Goal: Task Accomplishment & Management: Manage account settings

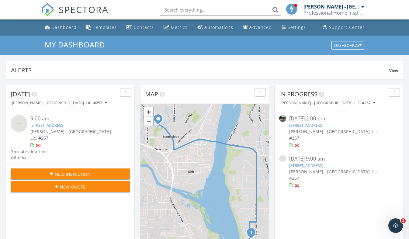
click at [48, 126] on link "236 NW Chinook Wy, East Wenatchee, WA 98802" at bounding box center [47, 124] width 34 height 5
click at [321, 125] on link "1126 Eighth St, Wenatchee, WA 98801" at bounding box center [306, 124] width 34 height 5
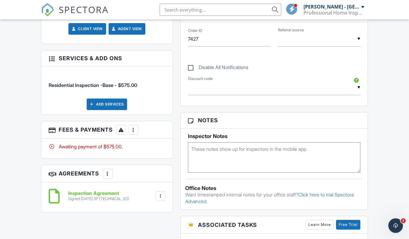
scroll to position [311, 0]
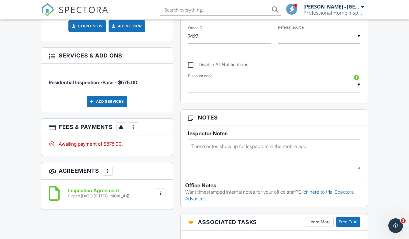
click at [134, 124] on div at bounding box center [133, 127] width 6 height 6
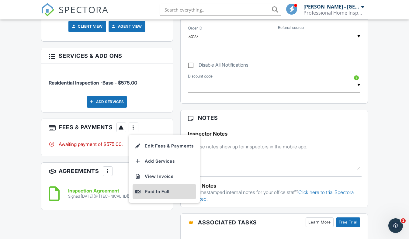
scroll to position [311, 0]
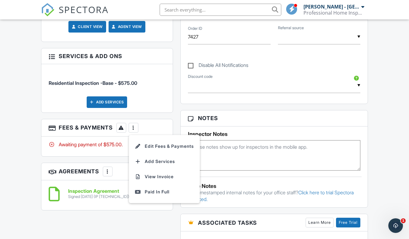
drag, startPoint x: 160, startPoint y: 177, endPoint x: 172, endPoint y: 177, distance: 11.8
click at [160, 188] on div "Paid In Full" at bounding box center [164, 191] width 59 height 7
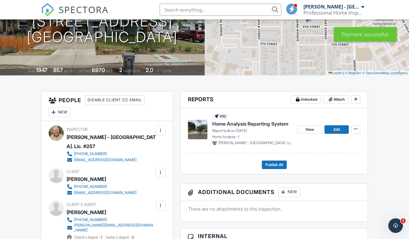
scroll to position [102, 0]
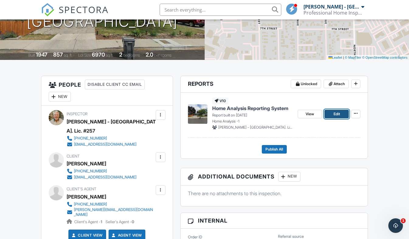
click at [335, 115] on span "Edit" at bounding box center [336, 114] width 6 height 6
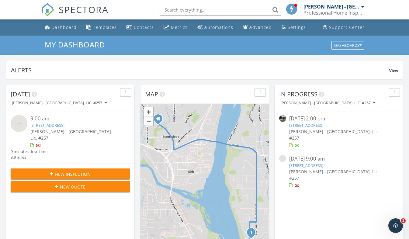
click at [60, 171] on span "New Inspection" at bounding box center [73, 174] width 36 height 6
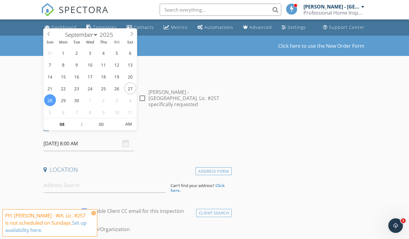
click at [75, 138] on input "[DATE] 8:00 AM" at bounding box center [88, 143] width 91 height 15
select select "9"
type input "[DATE] 8:00 AM"
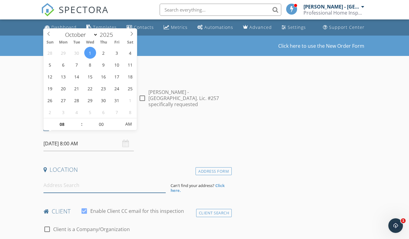
click at [74, 180] on input at bounding box center [104, 185] width 122 height 15
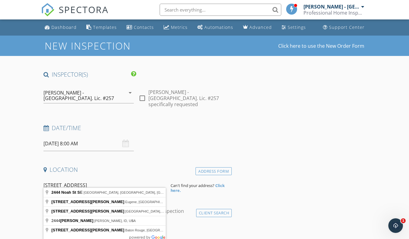
type input "2444 Noah St SE, East Wenatchee, WA, USA"
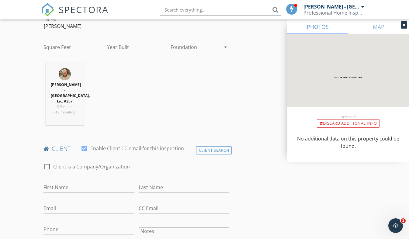
scroll to position [204, 0]
click at [59, 182] on input "First Name" at bounding box center [88, 187] width 91 height 10
type input "S"
type input "Zain"
type input "Natha"
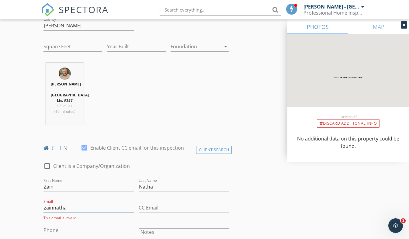
click at [98, 203] on input "zainnatha" at bounding box center [88, 208] width 91 height 10
type input "zainnatha@gmail.com"
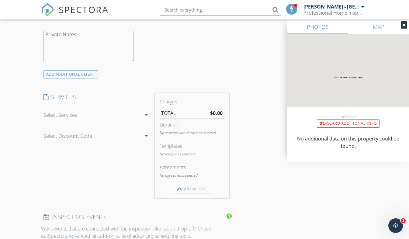
scroll to position [447, 0]
click at [147, 112] on icon "arrow_drop_down" at bounding box center [145, 115] width 7 height 7
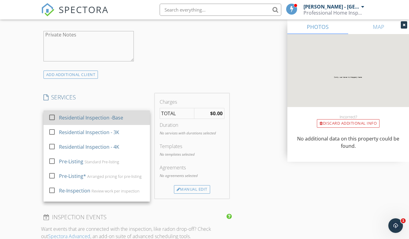
click at [129, 112] on div "Residential Inspection -Base" at bounding box center [102, 118] width 86 height 12
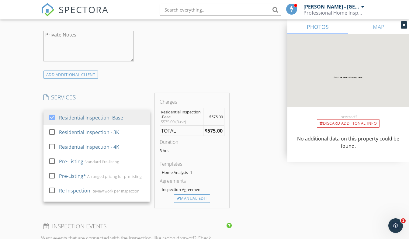
click at [249, 154] on div "INSPECTOR(S) check_box Randy Haywood - WA. Lic. #257 PRIMARY Randy Haywood - WA…" at bounding box center [204, 137] width 327 height 1027
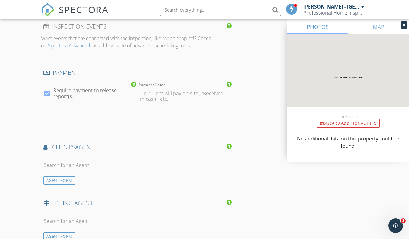
scroll to position [650, 0]
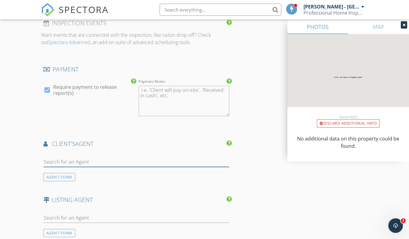
click at [70, 157] on input "text" at bounding box center [136, 162] width 186 height 10
type input "Kath"
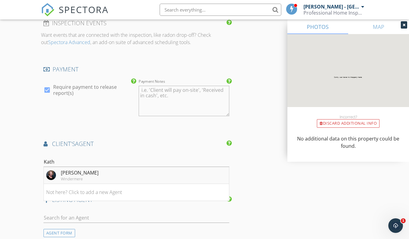
click at [108, 167] on li "Kathy Emerick Windermere" at bounding box center [136, 175] width 185 height 17
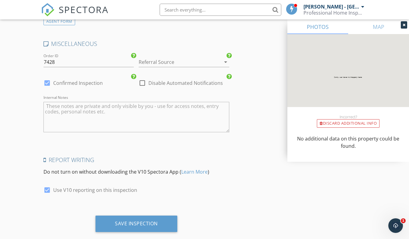
scroll to position [1000, 0]
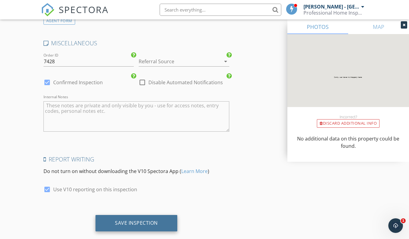
click at [142, 215] on div "Save Inspection" at bounding box center [136, 223] width 82 height 16
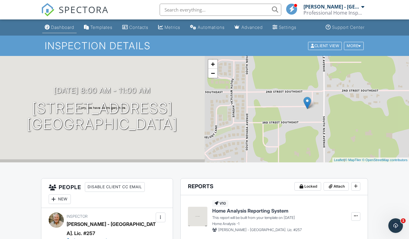
click at [63, 30] on link "Dashboard" at bounding box center [59, 27] width 34 height 11
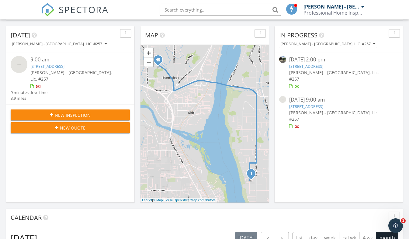
scroll to position [54, 0]
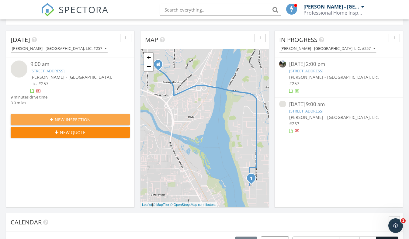
click at [74, 116] on span "New Inspection" at bounding box center [73, 119] width 36 height 6
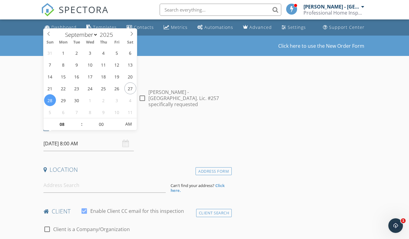
click at [64, 140] on input "[DATE] 8:00 AM" at bounding box center [88, 143] width 91 height 15
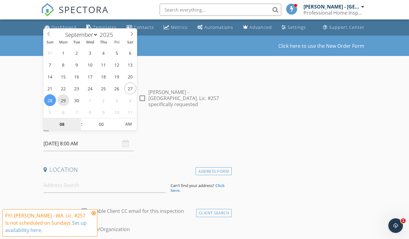
type input "[DATE] 8:00 AM"
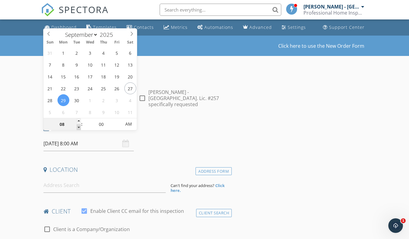
type input "07"
type input "09/29/2025 7:00 AM"
click at [77, 126] on span at bounding box center [79, 127] width 4 height 6
type input "06"
type input "09/29/2025 6:00 AM"
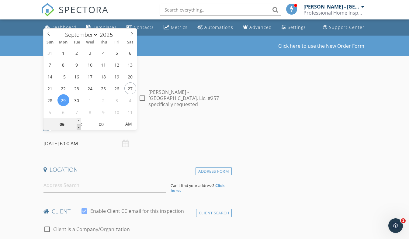
click at [77, 126] on span at bounding box center [79, 127] width 4 height 6
type input "05"
type input "09/29/2025 5:00 AM"
click at [77, 126] on span at bounding box center [79, 127] width 4 height 6
type input "04"
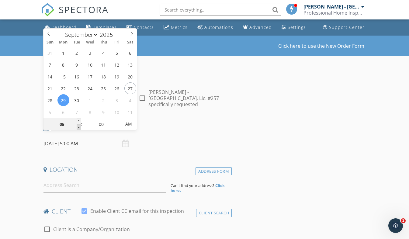
type input "09/29/2025 4:00 AM"
click at [77, 126] on span at bounding box center [79, 127] width 4 height 6
type input "03"
type input "09/29/2025 3:00 AM"
click at [77, 126] on span at bounding box center [79, 127] width 4 height 6
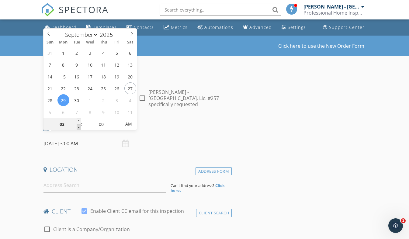
type input "02"
click at [77, 126] on span at bounding box center [79, 127] width 4 height 6
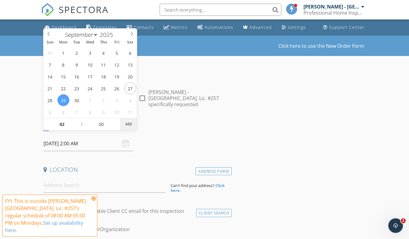
type input "09/29/2025 2:00 PM"
click at [126, 124] on span "AM" at bounding box center [128, 124] width 17 height 12
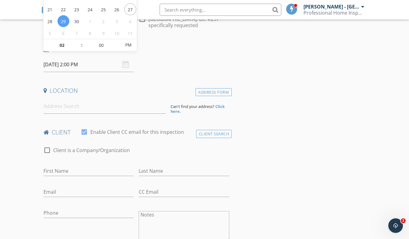
scroll to position [106, 0]
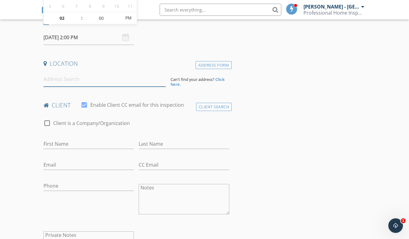
click at [61, 77] on input at bounding box center [104, 79] width 122 height 15
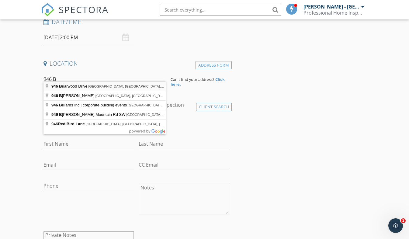
type input "946 Briarwood Drive, East Wenatchee, WA, USA"
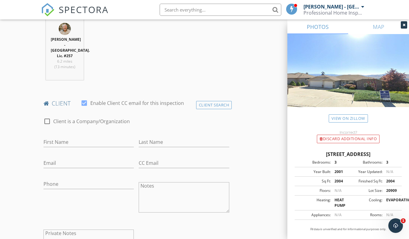
scroll to position [253, 0]
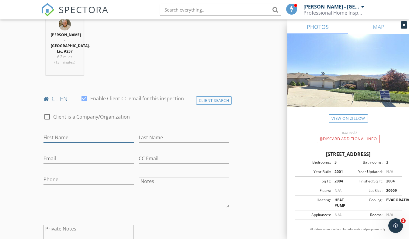
click at [75, 132] on input "First Name" at bounding box center [88, 137] width 91 height 10
drag, startPoint x: 45, startPoint y: 126, endPoint x: 86, endPoint y: 116, distance: 42.6
click at [53, 132] on input "Cary" at bounding box center [88, 137] width 91 height 10
type input "Gary"
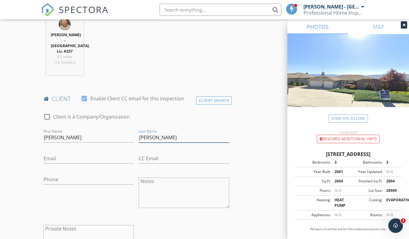
type input "Clark"
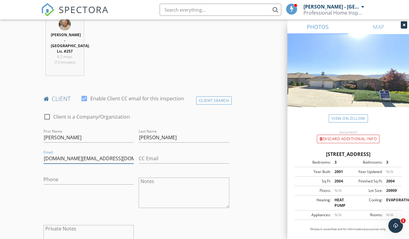
type input "garyclark.house@gmail.com"
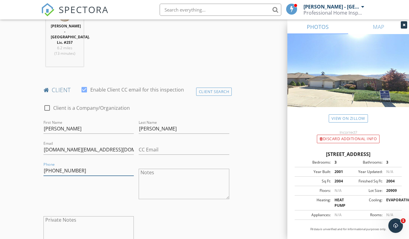
scroll to position [269, 0]
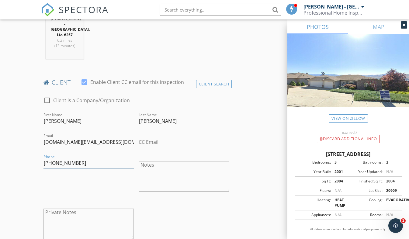
type input "321-795-3300"
click at [198, 197] on div at bounding box center [184, 199] width 91 height 4
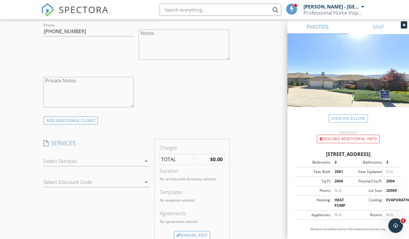
scroll to position [401, 0]
click at [145, 157] on icon "arrow_drop_down" at bounding box center [145, 160] width 7 height 7
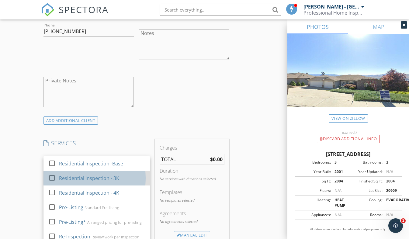
click at [114, 174] on div "Residential Inspection - 3K" at bounding box center [89, 177] width 60 height 7
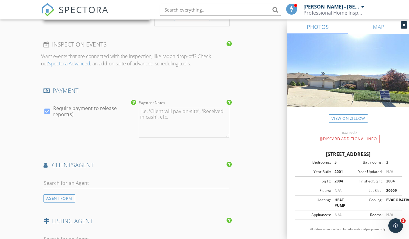
scroll to position [629, 0]
click at [83, 177] on input "text" at bounding box center [136, 182] width 186 height 10
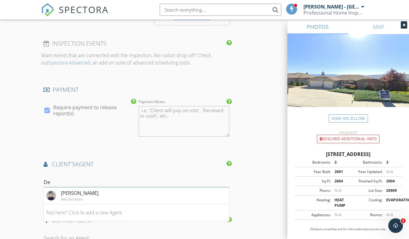
type input "D"
click at [60, 193] on div "AGENT FORM" at bounding box center [59, 197] width 32 height 8
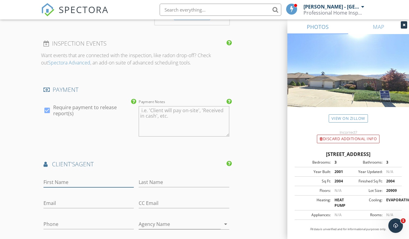
click at [67, 177] on input "First Name" at bounding box center [88, 182] width 91 height 10
type input "Deborah"
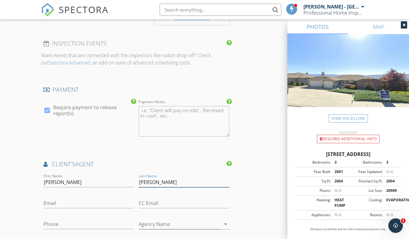
type input "Strahm"
paste input "deborah@cbcascade.com"
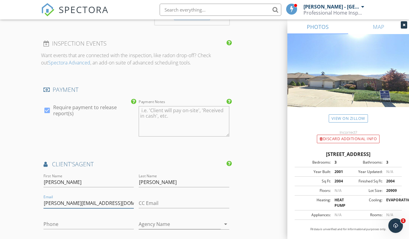
type input "deborah@cbcascade.com"
click at [92, 219] on input "Phone" at bounding box center [88, 224] width 91 height 10
paste input "509-670-2596"
type input "509-670-2596"
click at [281, 177] on div "INSPECTOR(S) check_box Randy Haywood - WA. Lic. #257 PRIMARY Randy Haywood - WA…" at bounding box center [204, 24] width 327 height 1164
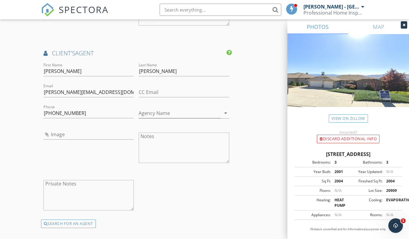
scroll to position [739, 0]
click at [49, 130] on input "Image" at bounding box center [88, 135] width 91 height 10
type input "Deborah-Strahm-202511111-1.jpg"
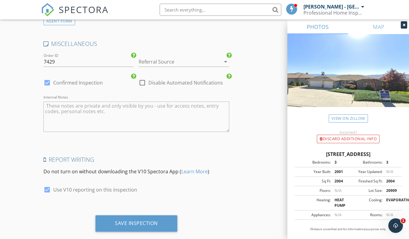
scroll to position [999, 0]
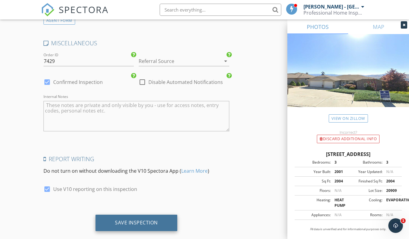
click at [133, 219] on div "Save Inspection" at bounding box center [136, 222] width 43 height 6
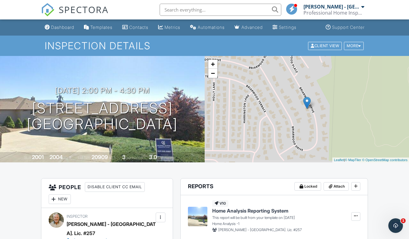
click at [65, 27] on div "Dashboard" at bounding box center [62, 27] width 23 height 5
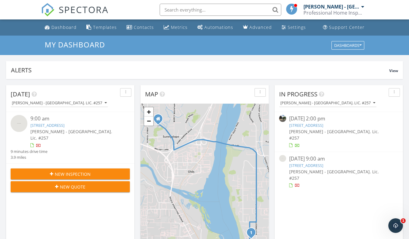
click at [299, 126] on link "1126 Eighth St, Wenatchee, WA 98801" at bounding box center [306, 124] width 34 height 5
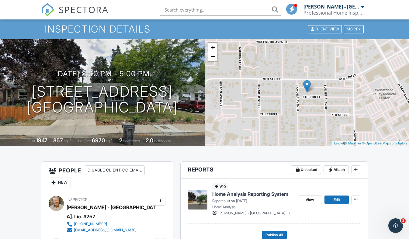
scroll to position [16, 0]
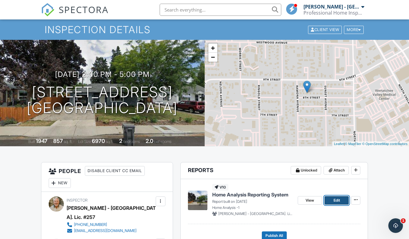
click at [335, 201] on span "Edit" at bounding box center [336, 200] width 6 height 6
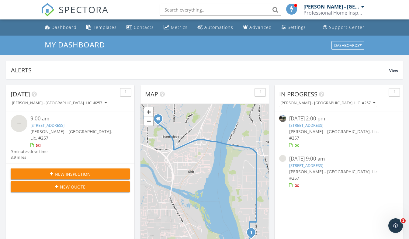
click at [107, 27] on div "Templates" at bounding box center [105, 27] width 24 height 6
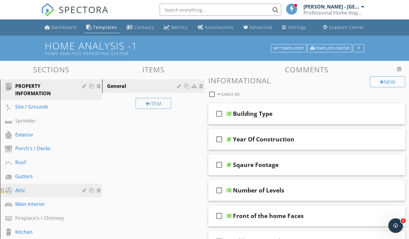
click at [36, 193] on div "Attic" at bounding box center [44, 190] width 58 height 7
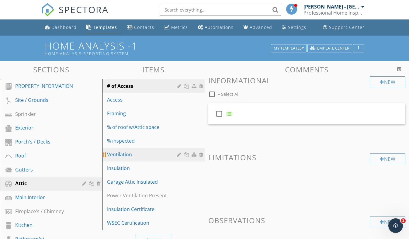
click at [135, 157] on div "Ventilation" at bounding box center [142, 154] width 71 height 7
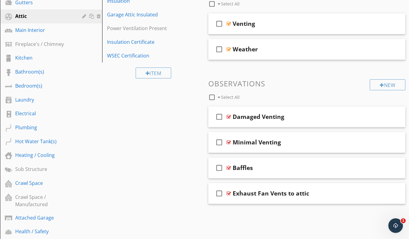
scroll to position [167, 0]
click at [311, 142] on div "Minimal Venting" at bounding box center [301, 141] width 139 height 7
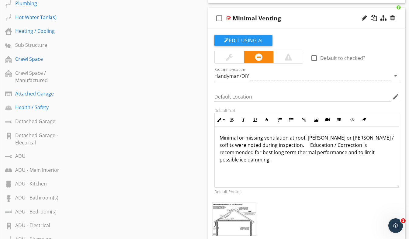
scroll to position [291, 0]
click at [251, 39] on button "Edit Using AI" at bounding box center [243, 40] width 58 height 11
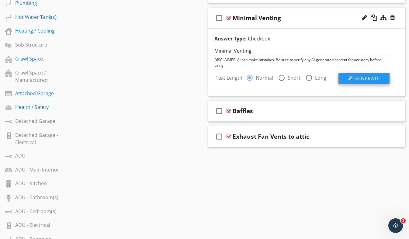
click at [353, 79] on button "Generate" at bounding box center [363, 78] width 51 height 11
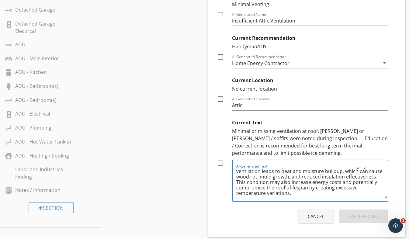
scroll to position [12, 0]
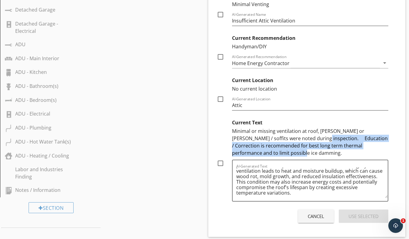
drag, startPoint x: 261, startPoint y: 154, endPoint x: 292, endPoint y: 138, distance: 35.3
click at [292, 138] on div "Minimal or missing ventilation at roof, [PERSON_NAME] or [PERSON_NAME] / soffit…" at bounding box center [310, 141] width 156 height 29
click at [223, 164] on div at bounding box center [220, 163] width 10 height 10
checkbox input "true"
click at [358, 217] on div "Use Selected" at bounding box center [363, 216] width 30 height 7
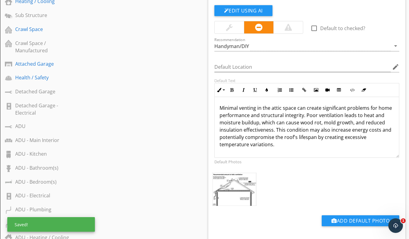
scroll to position [314, 0]
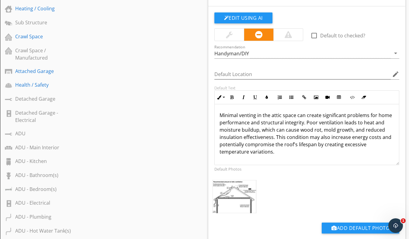
click at [300, 124] on p "Minimal venting in the attic space can create significant problems for home per…" at bounding box center [306, 134] width 175 height 44
click at [389, 115] on p "Minimal venting in the attic space can create significant problems for home per…" at bounding box center [306, 130] width 175 height 36
click at [374, 115] on p "Minimal venting in the attic space can create significant problems for home per…" at bounding box center [306, 130] width 175 height 36
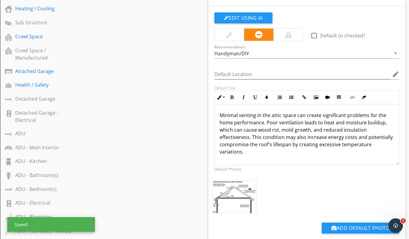
click at [232, 122] on p "Minimal venting in the attic space can create significant problems for the home…" at bounding box center [306, 134] width 175 height 44
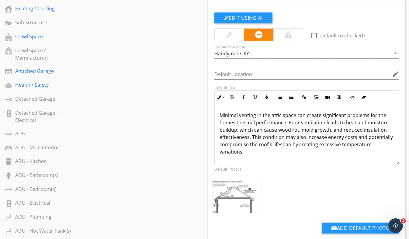
click at [277, 153] on p "Minimal venting in the attic space can create significant problems for the home…" at bounding box center [306, 134] width 175 height 44
click at [333, 131] on p "Minimal venting in the attic space can create significant problems for the home…" at bounding box center [306, 134] width 175 height 44
drag, startPoint x: 343, startPoint y: 132, endPoint x: 249, endPoint y: 138, distance: 94.1
click at [249, 138] on p "Minimal venting in the attic space can create significant problems for the home…" at bounding box center [306, 134] width 175 height 44
click at [306, 152] on p "Minimal venting in the attic space can create significant problems for the home…" at bounding box center [306, 134] width 175 height 44
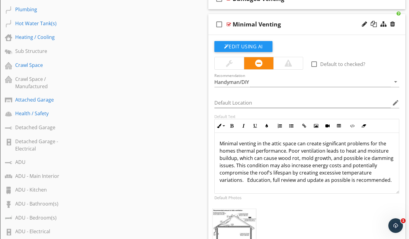
scroll to position [286, 0]
click at [319, 204] on div "Default Photos Add Default Photo" at bounding box center [307, 232] width 192 height 79
drag, startPoint x: 263, startPoint y: 183, endPoint x: 218, endPoint y: 137, distance: 64.7
click at [218, 137] on div "Minimal venting in the attic space can create significant problems for the home…" at bounding box center [306, 162] width 184 height 61
drag, startPoint x: 263, startPoint y: 147, endPoint x: 281, endPoint y: 212, distance: 67.5
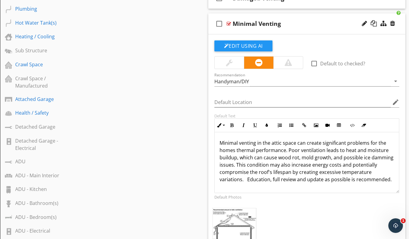
click at [281, 212] on div at bounding box center [307, 225] width 192 height 38
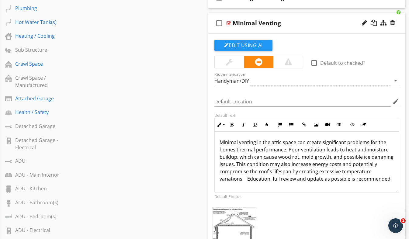
click at [238, 139] on p "Minimal venting in the attic space can create significant problems for the home…" at bounding box center [306, 161] width 175 height 44
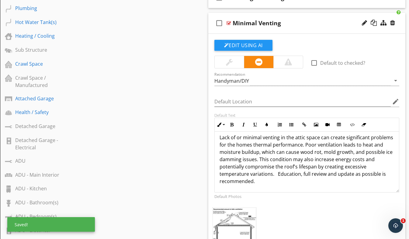
click at [312, 210] on div at bounding box center [307, 225] width 192 height 38
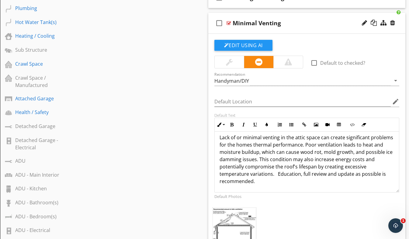
drag, startPoint x: 256, startPoint y: 180, endPoint x: 216, endPoint y: 139, distance: 57.4
click at [216, 139] on div "Lack of or minimal venting in the attic space can create significant problems f…" at bounding box center [306, 159] width 184 height 66
copy p "Lack of or minimal venting in the attic space can create significant problems f…"
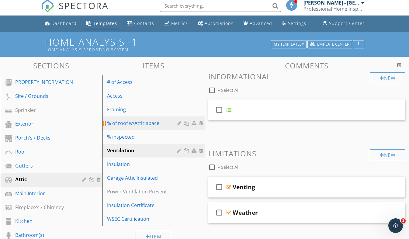
scroll to position [3, 0]
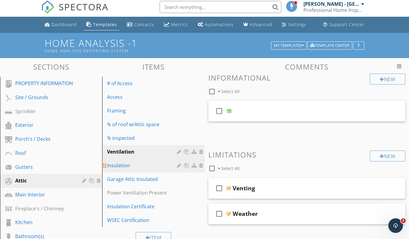
click at [129, 166] on div "Insulation" at bounding box center [142, 165] width 71 height 7
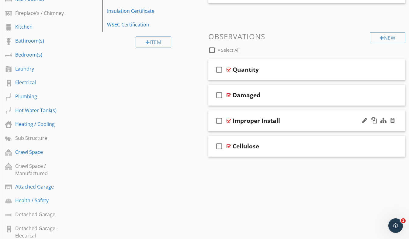
scroll to position [202, 0]
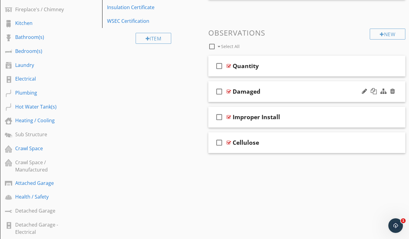
click at [289, 93] on div "Damaged" at bounding box center [301, 91] width 139 height 7
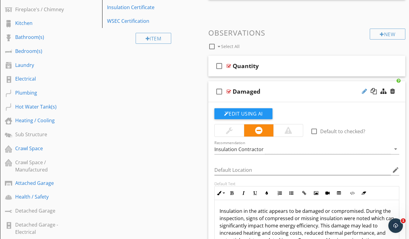
click at [363, 92] on div at bounding box center [364, 91] width 5 height 6
type input "D"
type input "Condition"
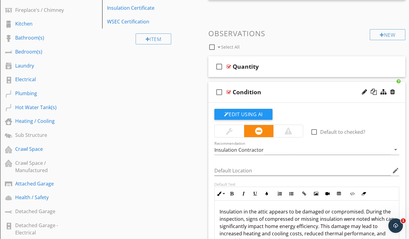
click at [316, 114] on div "Edit Using AI" at bounding box center [306, 117] width 185 height 16
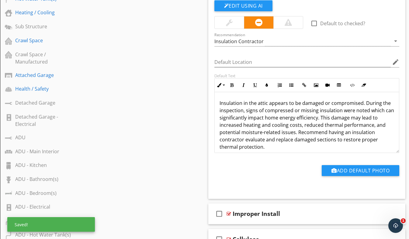
scroll to position [319, 0]
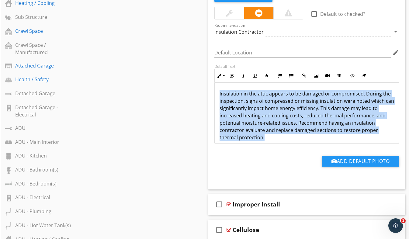
drag, startPoint x: 275, startPoint y: 135, endPoint x: 265, endPoint y: 103, distance: 33.6
click at [201, 84] on div "Sections PROPERTY INFORMATION Site / Grounds Sprinkler Exterior Porch's / Decks…" at bounding box center [204, 49] width 409 height 614
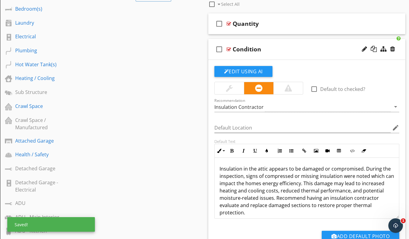
scroll to position [242, 0]
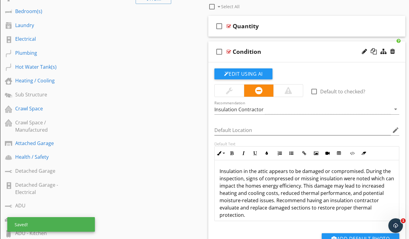
click at [286, 54] on div "Condition" at bounding box center [301, 51] width 139 height 7
